Goal: Check status: Check status

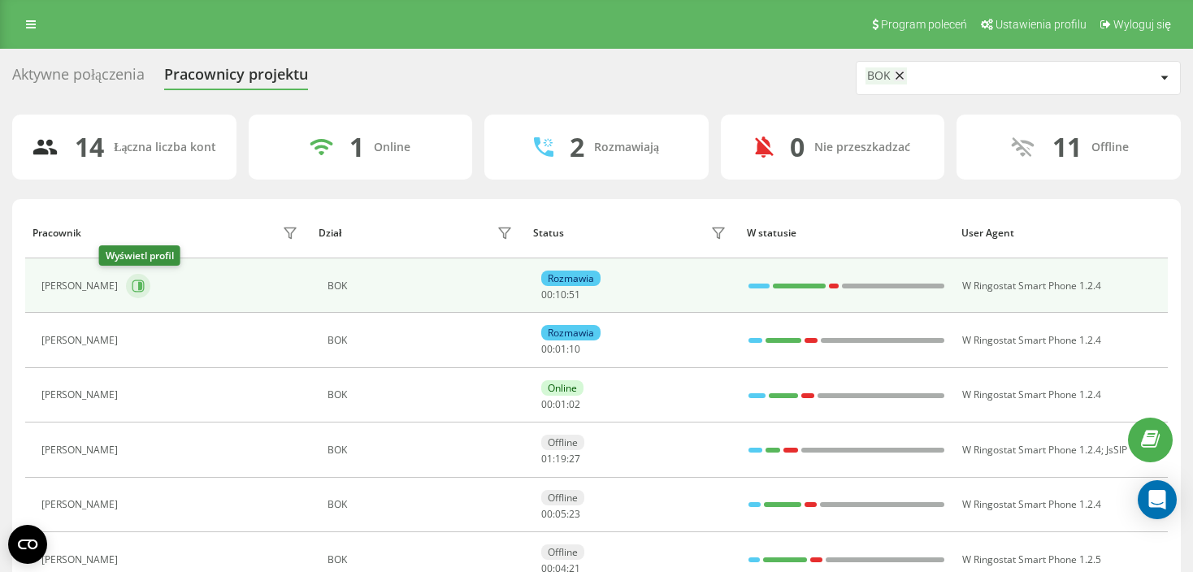
click at [132, 288] on icon at bounding box center [138, 286] width 13 height 13
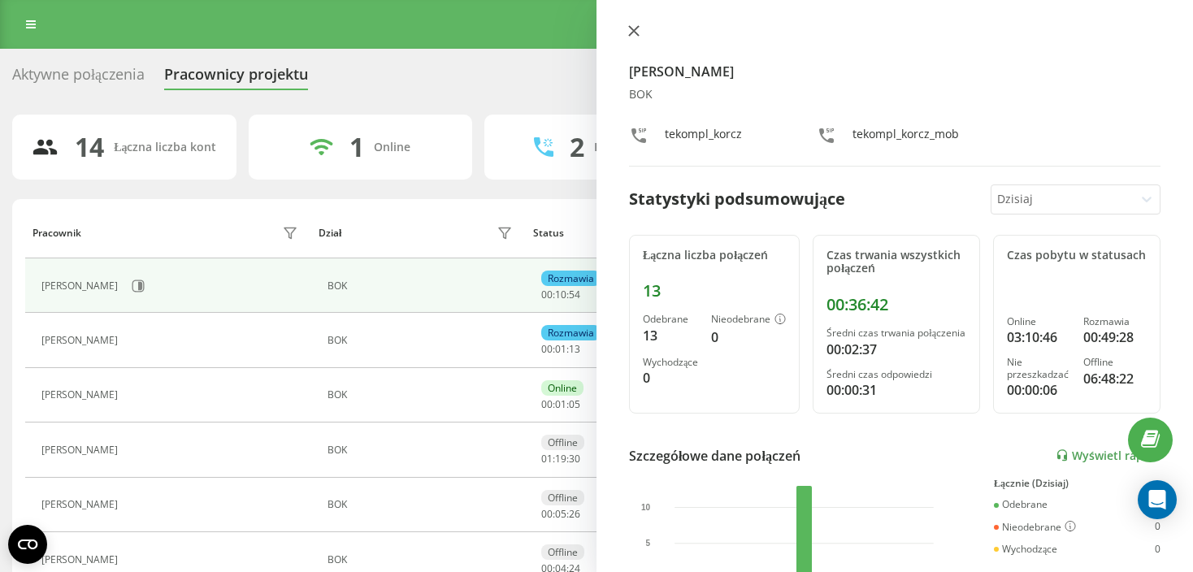
click at [634, 28] on icon at bounding box center [633, 30] width 11 height 11
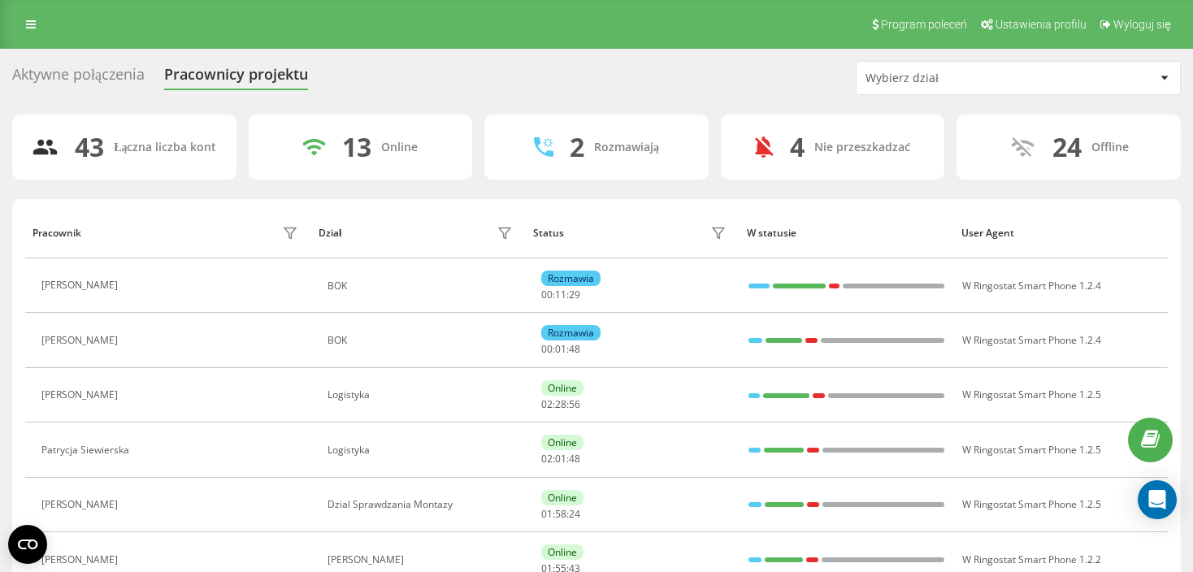
click at [930, 79] on div "Wybierz dział" at bounding box center [962, 79] width 194 height 14
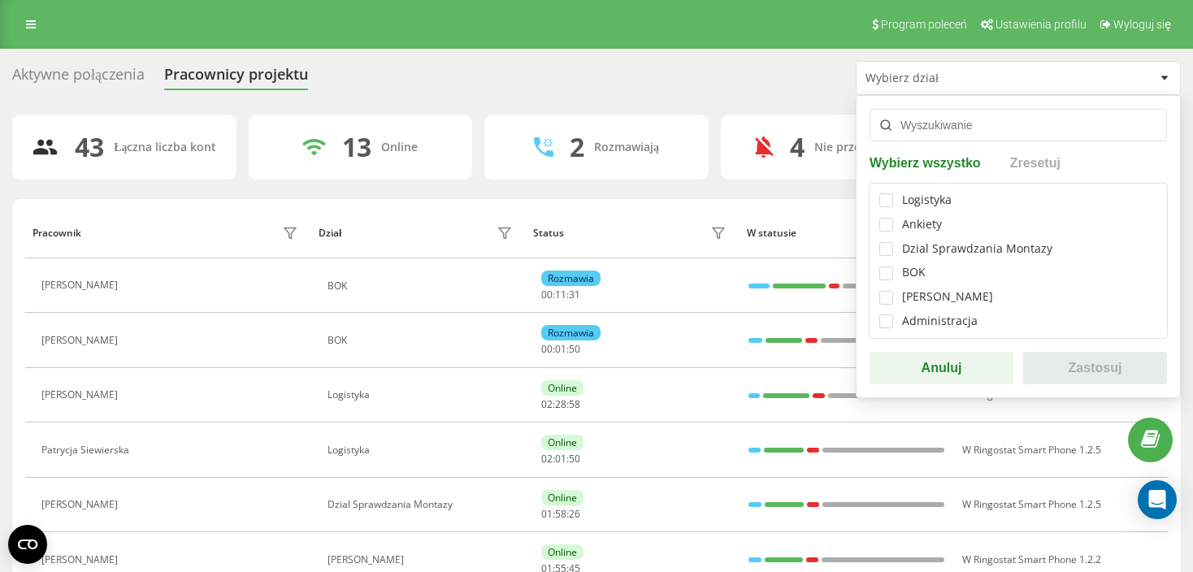
click at [905, 271] on div "BOK" at bounding box center [914, 273] width 24 height 14
click at [887, 267] on label at bounding box center [886, 267] width 14 height 0
checkbox input "true"
click at [1098, 369] on button "Zastosuj" at bounding box center [1095, 368] width 144 height 33
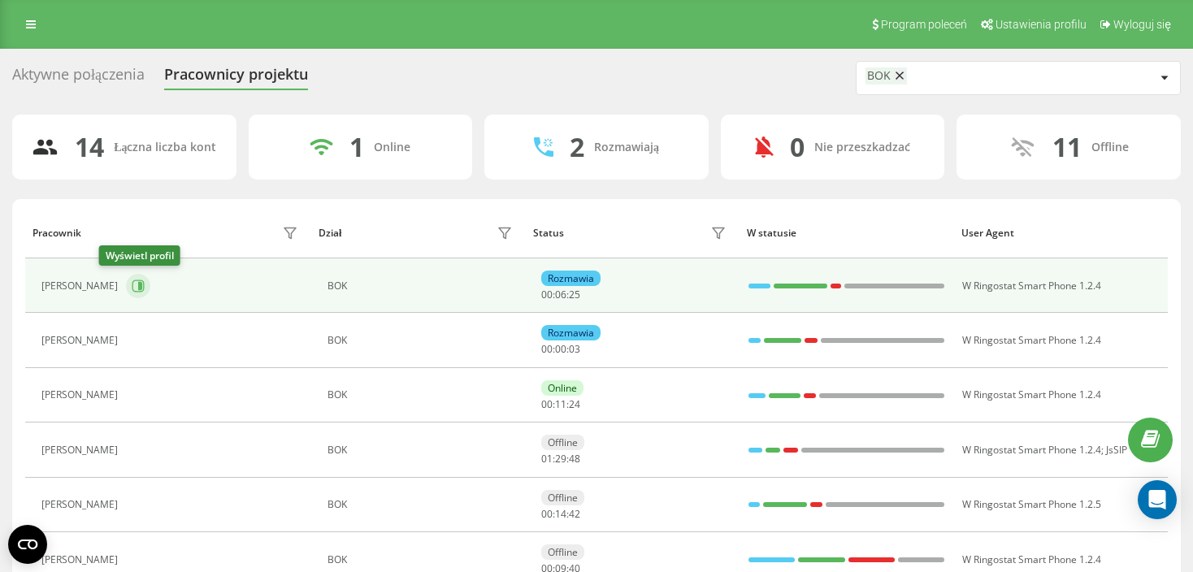
click at [132, 280] on icon at bounding box center [138, 286] width 13 height 13
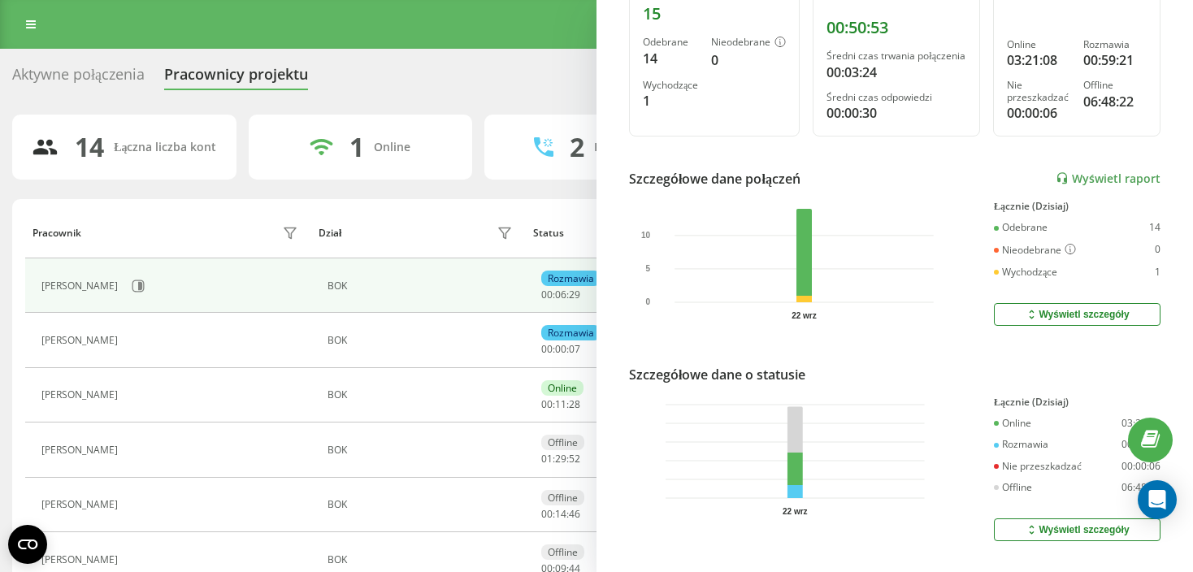
scroll to position [249, 0]
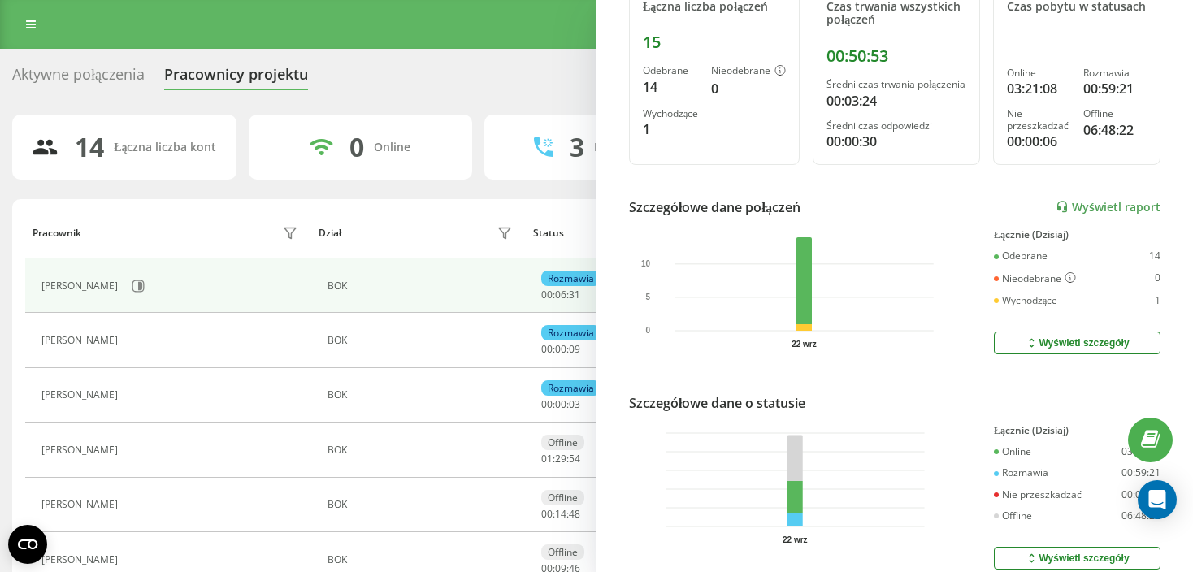
click at [218, 29] on div "Program poleceń Ustawienia profilu Wyloguj się" at bounding box center [596, 24] width 1193 height 49
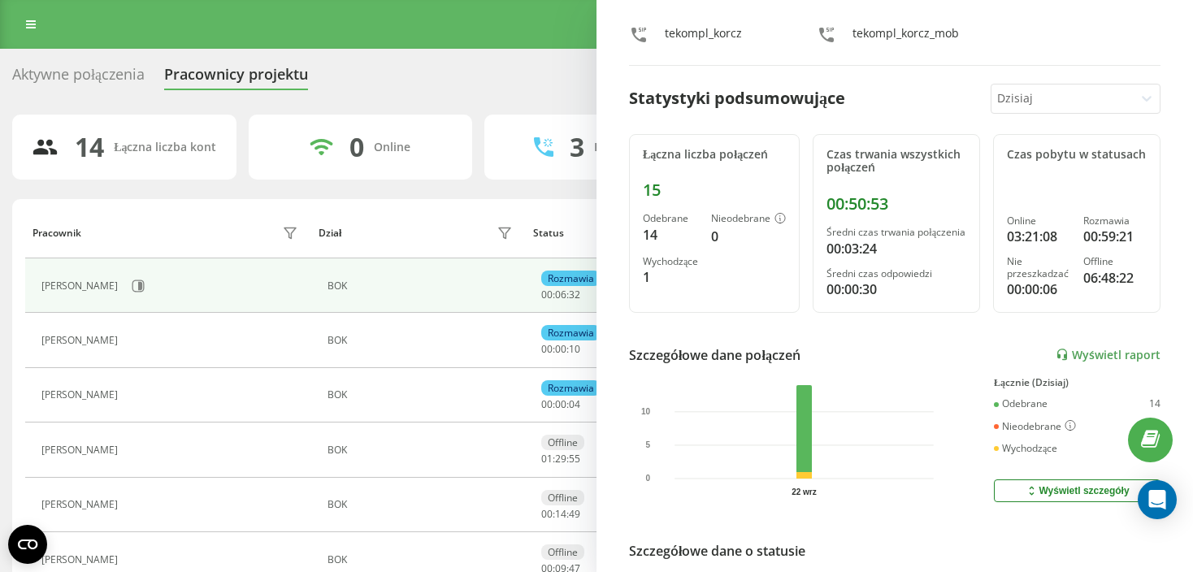
scroll to position [0, 0]
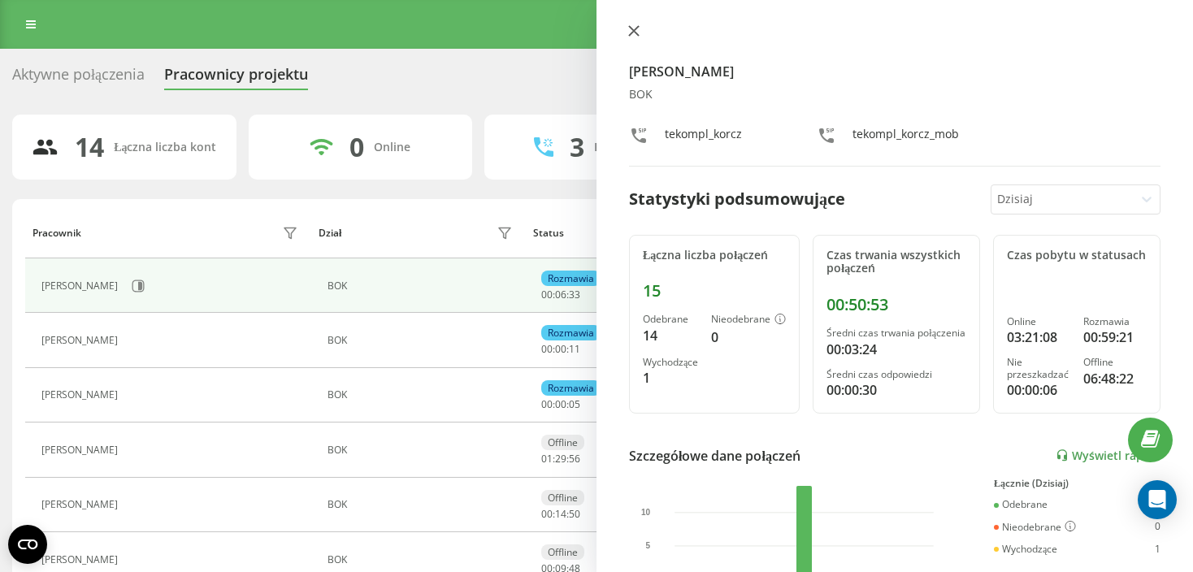
click at [632, 28] on icon at bounding box center [633, 30] width 11 height 11
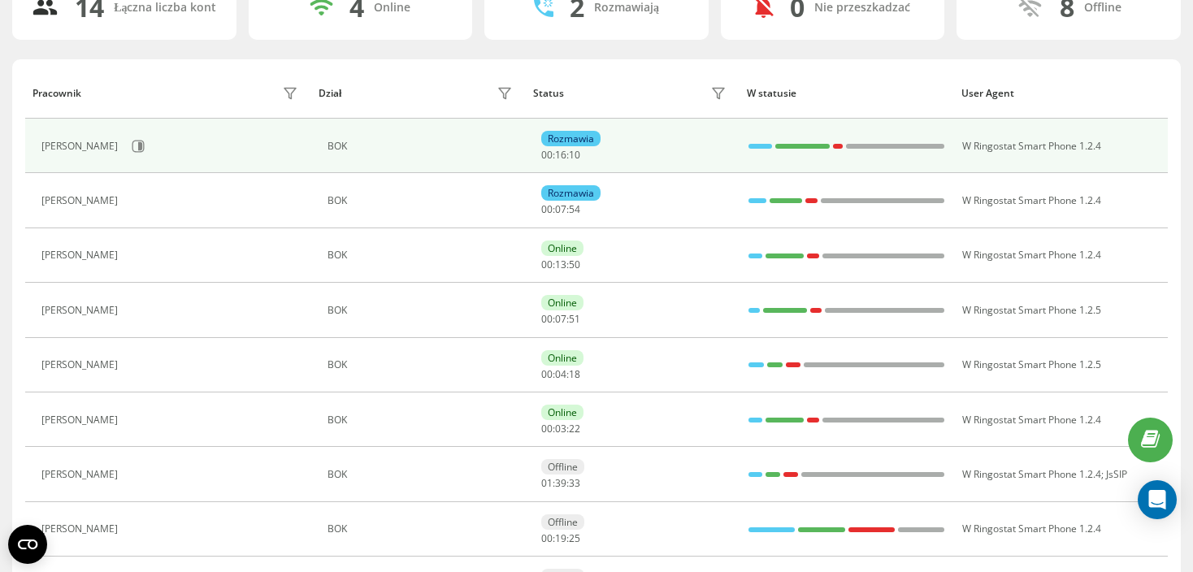
scroll to position [163, 0]
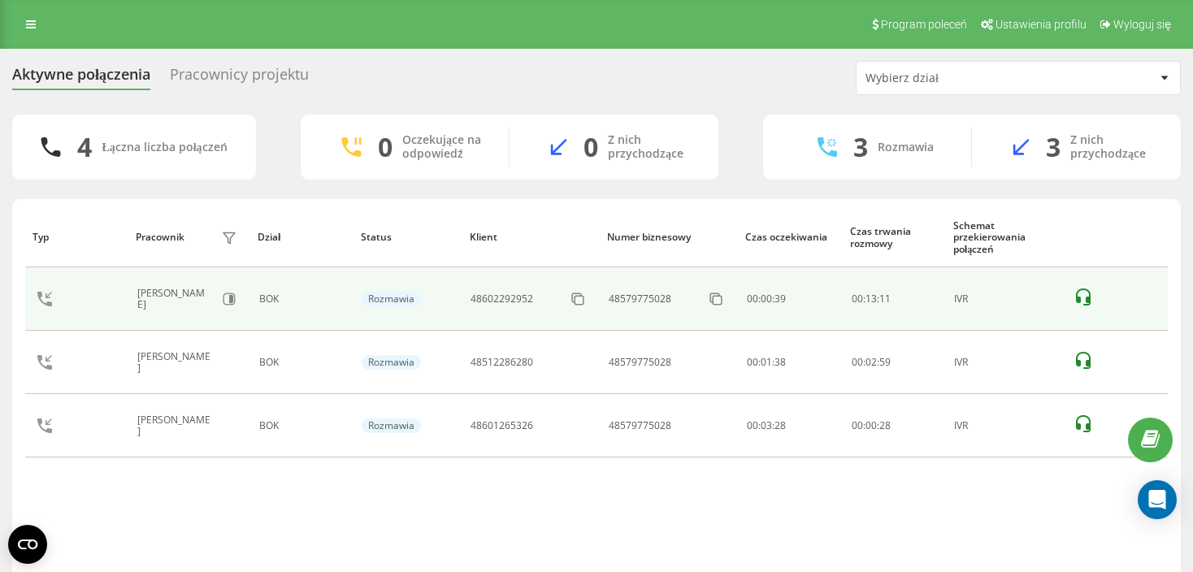
drag, startPoint x: 711, startPoint y: 299, endPoint x: 127, endPoint y: 280, distance: 584.5
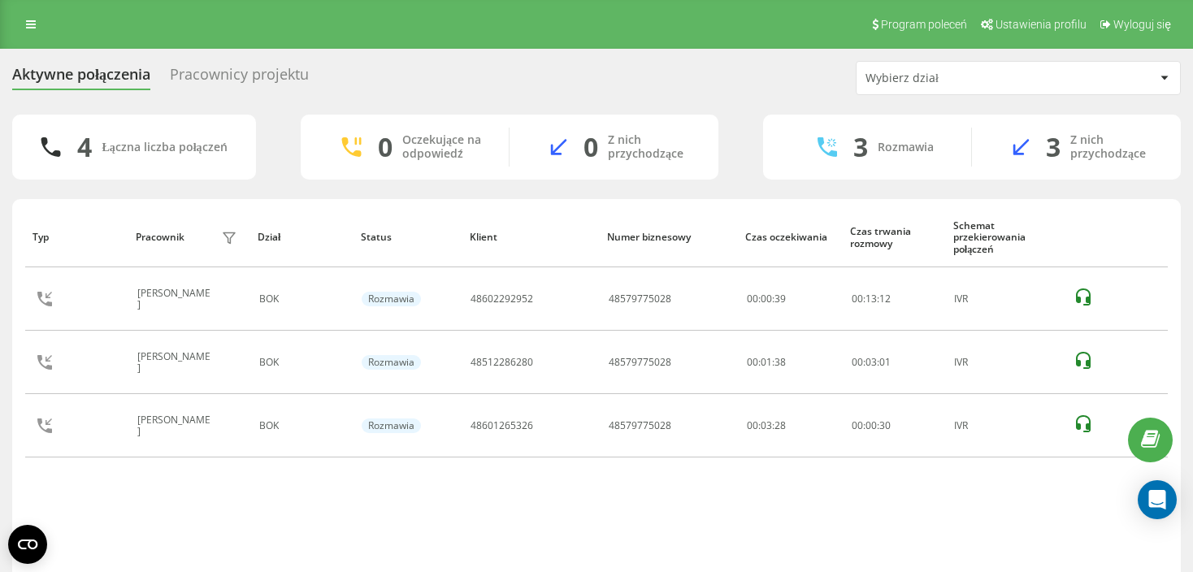
click at [532, 511] on div "Typ Pracownik filtra Dział Status Klient Numer biznesowy Czas oczekiwania Czas …" at bounding box center [596, 393] width 1142 height 372
